Goal: Task Accomplishment & Management: Manage account settings

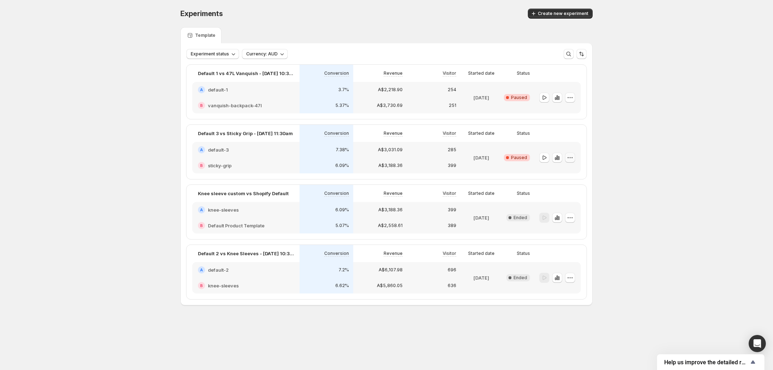
click at [570, 158] on icon "button" at bounding box center [569, 157] width 7 height 7
click at [569, 196] on span "End experiment" at bounding box center [574, 197] width 35 height 6
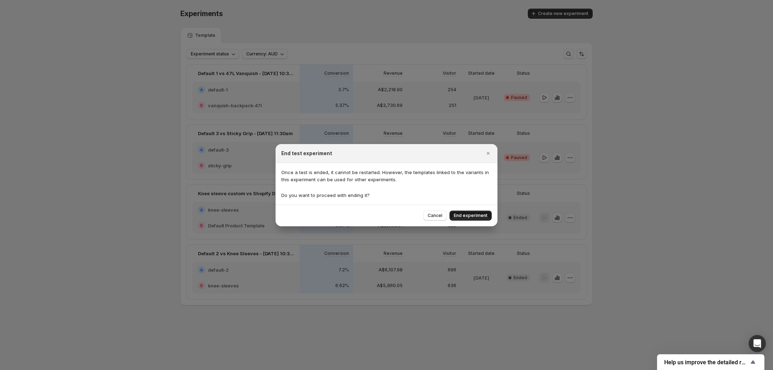
click at [478, 214] on span "End experiment" at bounding box center [471, 216] width 34 height 6
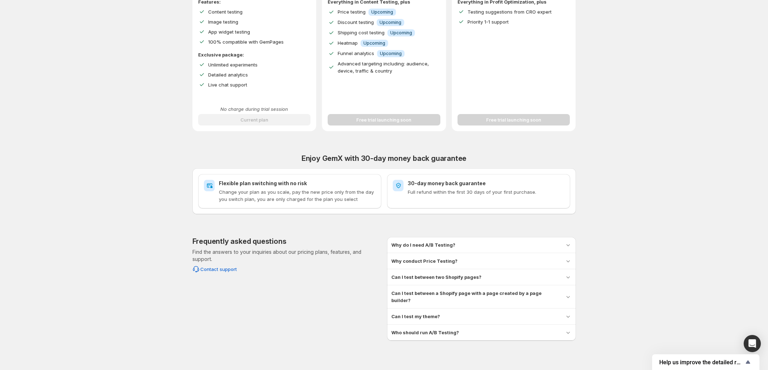
scroll to position [171, 0]
